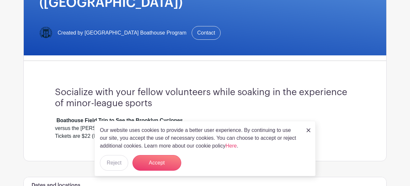
scroll to position [148, 0]
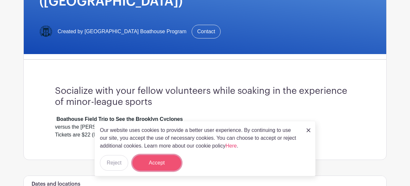
click at [149, 163] on button "Accept" at bounding box center [157, 163] width 49 height 16
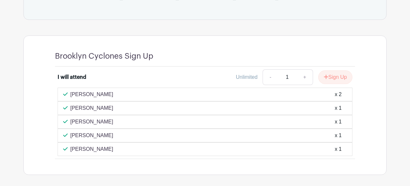
scroll to position [385, 0]
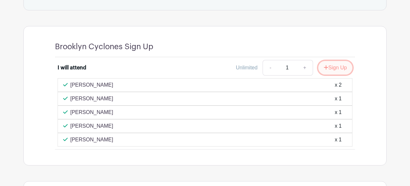
click at [340, 61] on button "Sign Up" at bounding box center [336, 68] width 34 height 14
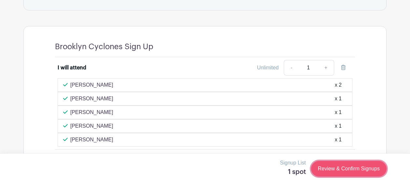
click at [327, 171] on link "Review & Confirm Signups" at bounding box center [349, 169] width 76 height 16
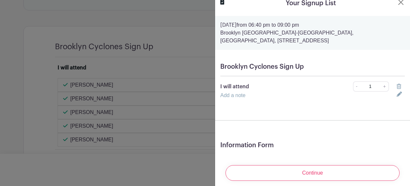
scroll to position [15, 0]
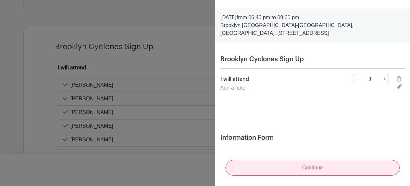
click at [316, 168] on input "Continue" at bounding box center [313, 168] width 174 height 16
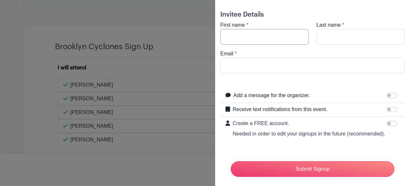
click at [234, 38] on input "First name" at bounding box center [264, 37] width 89 height 16
type input "[PERSON_NAME]"
type input "Yu"
type input "[PERSON_NAME][EMAIL_ADDRESS][PERSON_NAME][DOMAIN_NAME]"
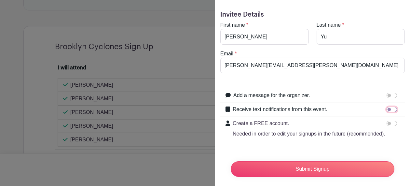
click at [392, 108] on input "Receive text notifications from this event." at bounding box center [392, 109] width 10 height 5
checkbox input "true"
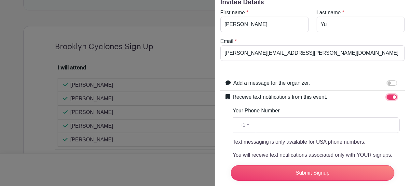
scroll to position [34, 0]
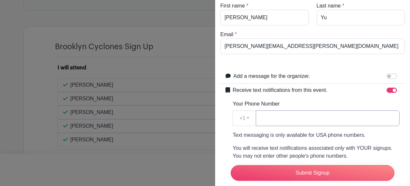
click at [298, 120] on input "Your Phone Number" at bounding box center [328, 118] width 144 height 16
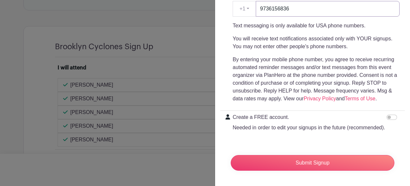
scroll to position [144, 0]
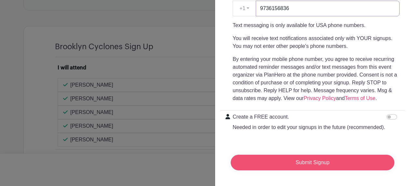
type input "9736156836"
click at [308, 163] on input "Submit Signup" at bounding box center [313, 163] width 164 height 16
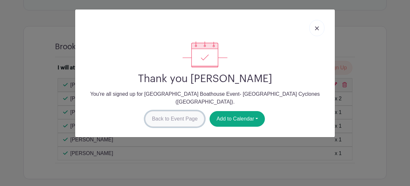
click at [181, 112] on link "Back to Event Page" at bounding box center [175, 119] width 60 height 16
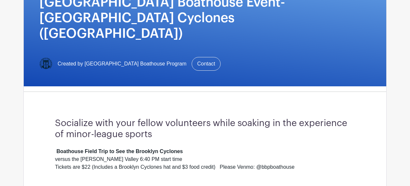
scroll to position [111, 0]
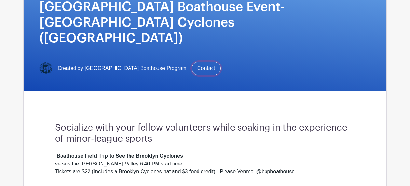
click at [205, 62] on link "Contact" at bounding box center [206, 69] width 29 height 14
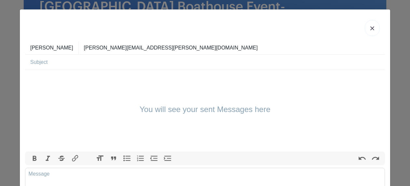
click at [72, 65] on input "text" at bounding box center [207, 62] width 355 height 15
click at [85, 62] on input "zelle the money for the Brooklyn Cyclon" at bounding box center [207, 62] width 355 height 15
click at [122, 62] on input "zelle the money for the Event Brooklyn Cyclon" at bounding box center [207, 62] width 355 height 15
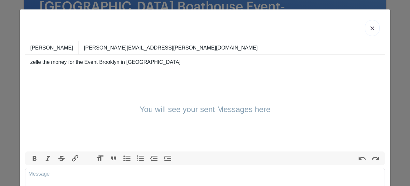
click at [148, 63] on input "zelle the money for the Event Brooklyn in [GEOGRAPHIC_DATA]" at bounding box center [207, 62] width 355 height 15
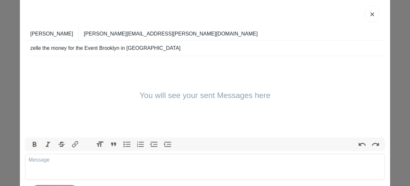
scroll to position [16, 0]
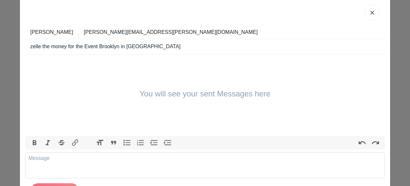
type input "zelle the money for the Event Brooklyn in [GEOGRAPHIC_DATA]"
click at [113, 83] on div "You will see your sent Messages here" at bounding box center [205, 94] width 360 height 81
click at [141, 93] on h4 "You will see your sent Messages here" at bounding box center [205, 93] width 131 height 9
click at [37, 58] on div "You will see your sent Messages here" at bounding box center [205, 94] width 360 height 81
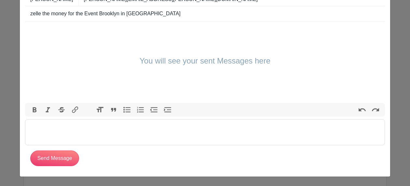
click at [58, 125] on trix-editor at bounding box center [205, 132] width 360 height 26
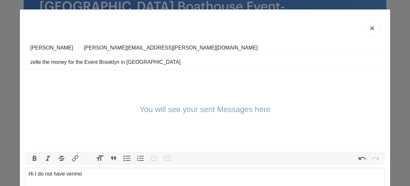
scroll to position [7, 0]
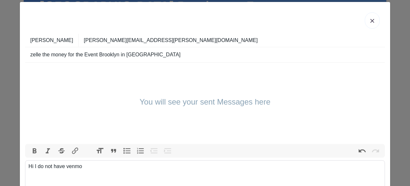
click at [85, 168] on div "Hi I do not have venmo" at bounding box center [205, 178] width 353 height 31
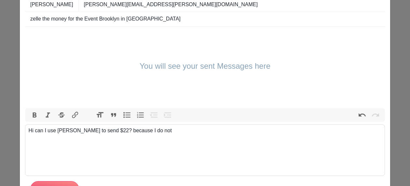
scroll to position [44, 0]
type trix-editor "<div>Hi can I use [PERSON_NAME] to send $22?<br><br><br><br><br><br></div>"
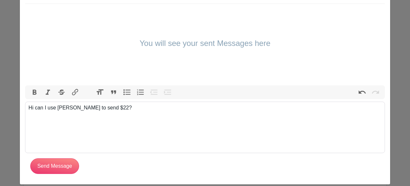
scroll to position [74, 0]
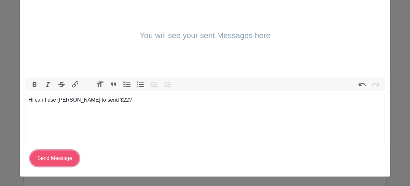
click at [53, 160] on input "Send Message" at bounding box center [54, 158] width 49 height 16
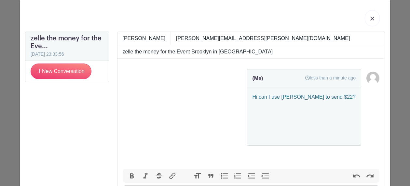
scroll to position [0, 0]
